Goal: Task Accomplishment & Management: Use online tool/utility

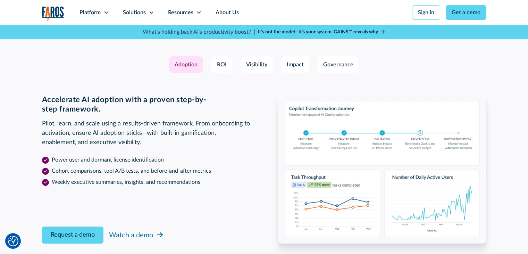
scroll to position [1112, 0]
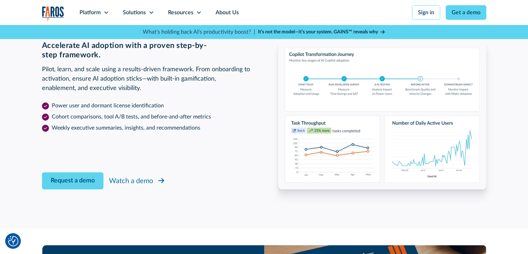
click at [123, 180] on div "Watch a demo" at bounding box center [131, 181] width 44 height 10
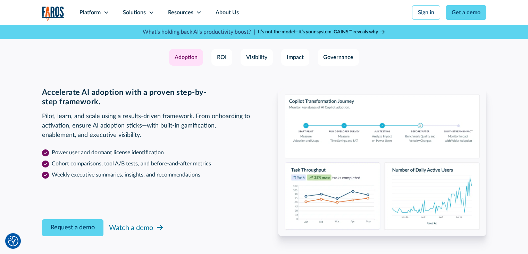
scroll to position [1147, 0]
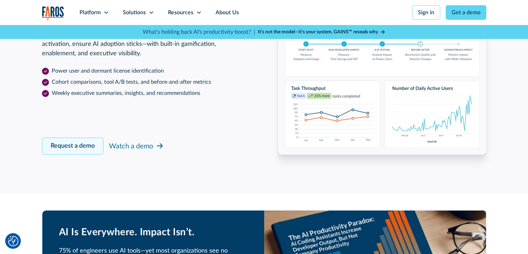
click at [88, 141] on link "Request a demo" at bounding box center [72, 146] width 61 height 17
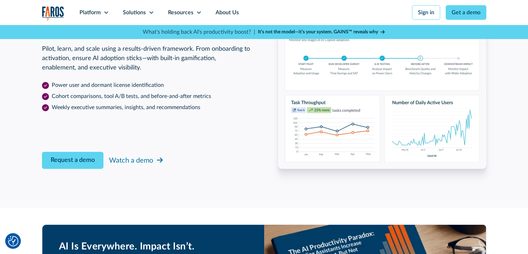
scroll to position [1130, 0]
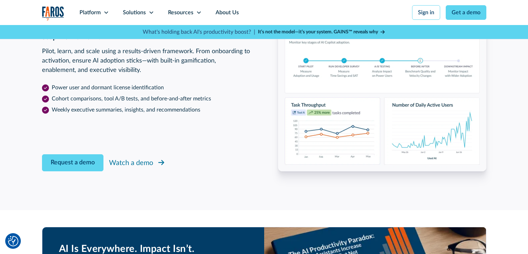
click at [137, 162] on div "Watch a demo" at bounding box center [131, 163] width 44 height 10
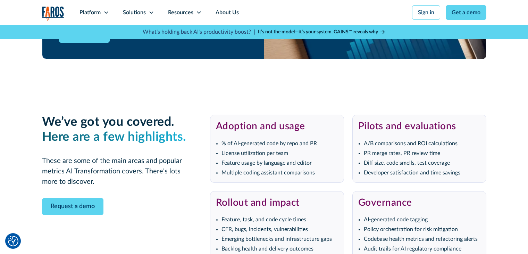
scroll to position [1459, 0]
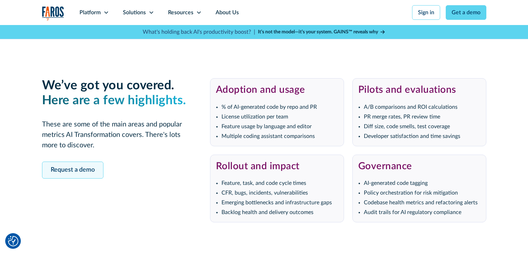
click at [60, 169] on link "Request a demo" at bounding box center [72, 170] width 61 height 17
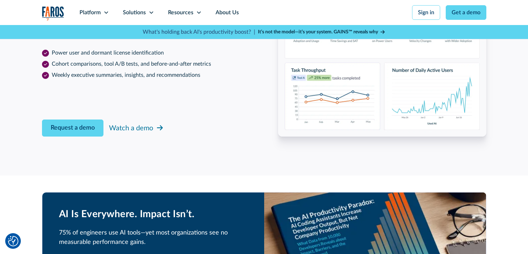
scroll to position [1130, 0]
